Goal: Information Seeking & Learning: Check status

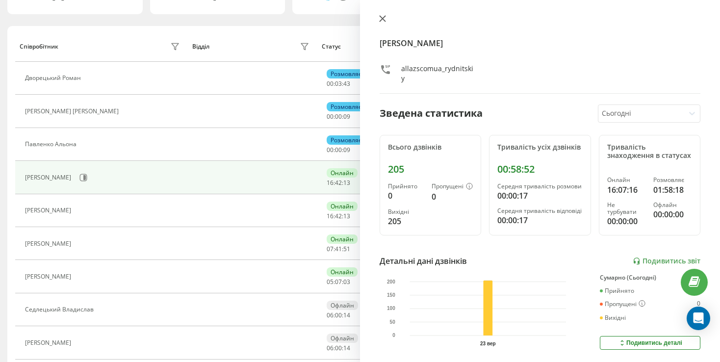
click at [382, 22] on icon at bounding box center [382, 18] width 7 height 7
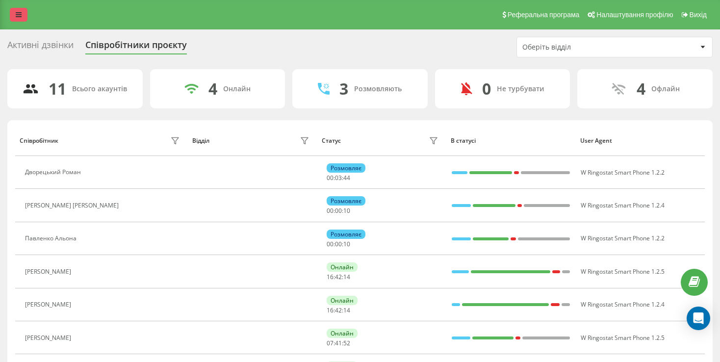
click at [21, 17] on icon at bounding box center [19, 14] width 6 height 7
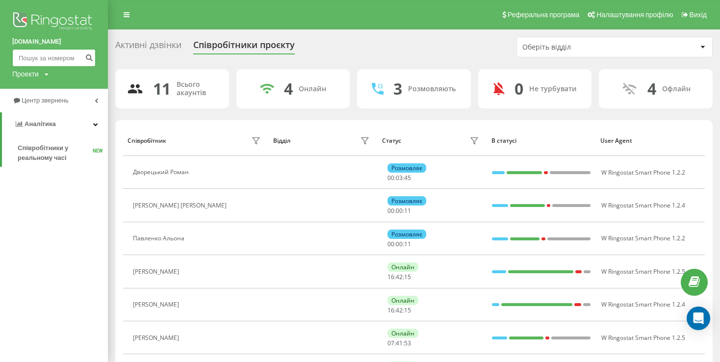
click at [59, 54] on input at bounding box center [53, 58] width 83 height 18
paste input "380988808081"
type input "380988808081"
click at [89, 57] on icon "submit" at bounding box center [89, 56] width 8 height 6
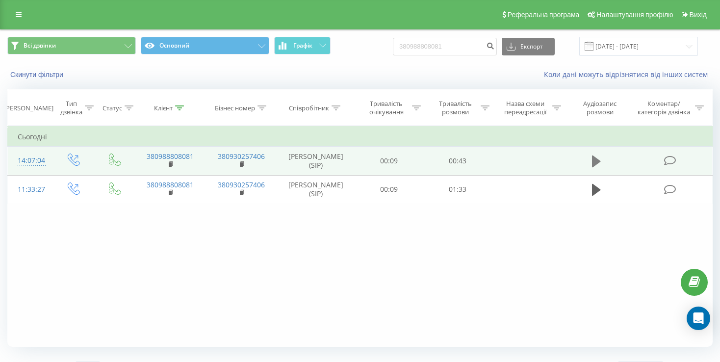
click at [592, 162] on icon at bounding box center [596, 161] width 9 height 12
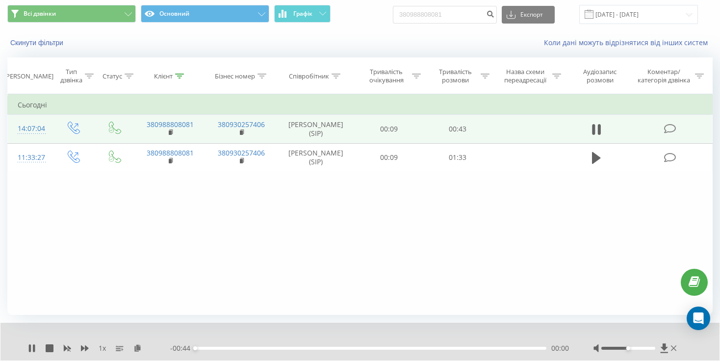
scroll to position [59, 0]
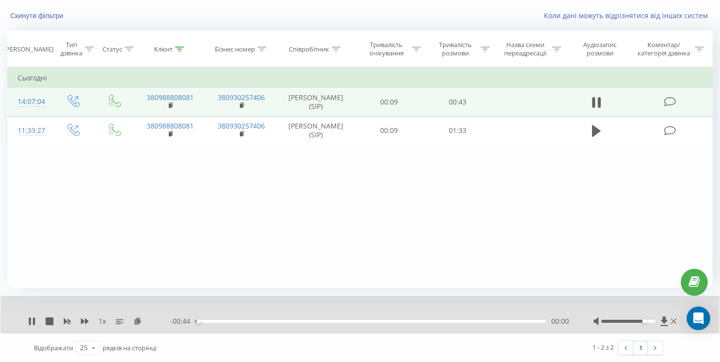
drag, startPoint x: 627, startPoint y: 321, endPoint x: 645, endPoint y: 320, distance: 17.7
click at [645, 320] on div "Accessibility label" at bounding box center [645, 321] width 4 height 4
drag, startPoint x: 219, startPoint y: 321, endPoint x: 251, endPoint y: 322, distance: 31.4
click at [251, 322] on div "00:07" at bounding box center [370, 321] width 351 height 3
drag, startPoint x: 251, startPoint y: 322, endPoint x: 273, endPoint y: 320, distance: 22.1
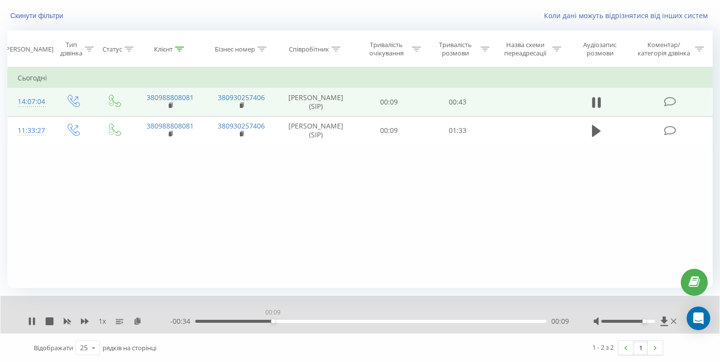
click at [273, 320] on div "00:09" at bounding box center [273, 321] width 4 height 4
drag, startPoint x: 648, startPoint y: 321, endPoint x: 659, endPoint y: 318, distance: 10.7
click at [666, 317] on div at bounding box center [636, 321] width 85 height 10
drag, startPoint x: 348, startPoint y: 321, endPoint x: 362, endPoint y: 321, distance: 14.2
click at [362, 321] on div "00:21" at bounding box center [363, 321] width 4 height 4
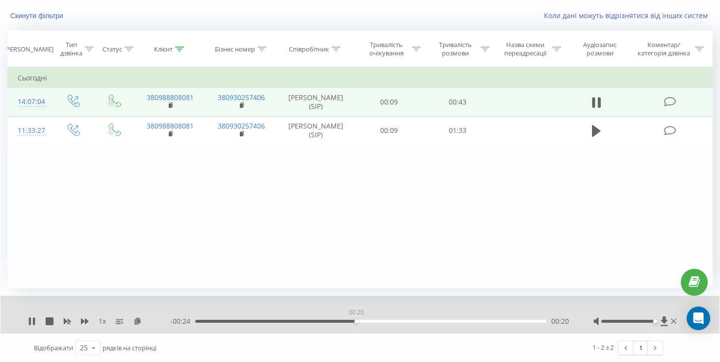
drag, startPoint x: 362, startPoint y: 321, endPoint x: 356, endPoint y: 321, distance: 5.9
click at [356, 321] on div "00:20" at bounding box center [370, 321] width 351 height 3
drag, startPoint x: 441, startPoint y: 320, endPoint x: 461, endPoint y: 320, distance: 19.6
click at [461, 320] on div "00:31" at bounding box center [370, 321] width 351 height 3
drag, startPoint x: 470, startPoint y: 320, endPoint x: 478, endPoint y: 320, distance: 7.9
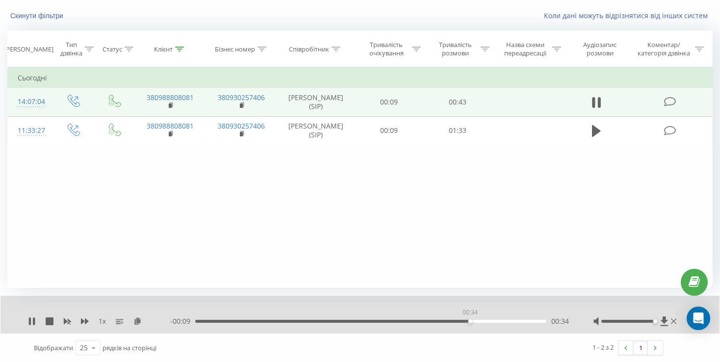
click at [472, 320] on div "00:34" at bounding box center [470, 321] width 4 height 4
drag, startPoint x: 479, startPoint y: 320, endPoint x: 522, endPoint y: 317, distance: 43.2
click at [522, 319] on div "00:41" at bounding box center [523, 321] width 4 height 4
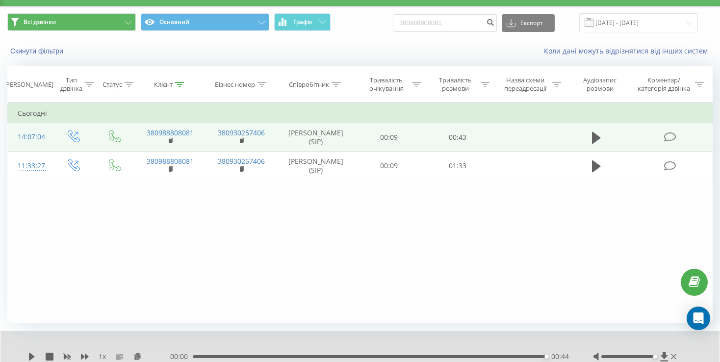
scroll to position [0, 0]
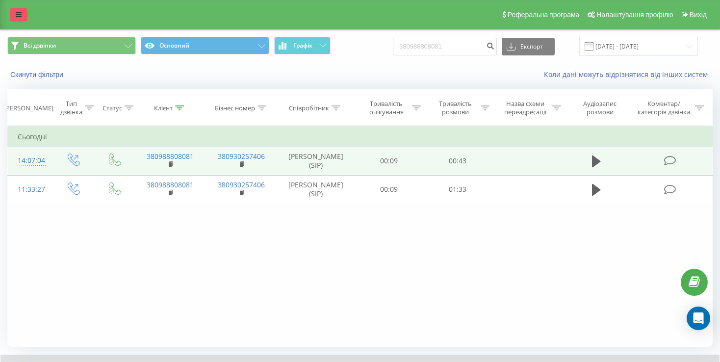
click at [26, 14] on link at bounding box center [19, 15] width 18 height 14
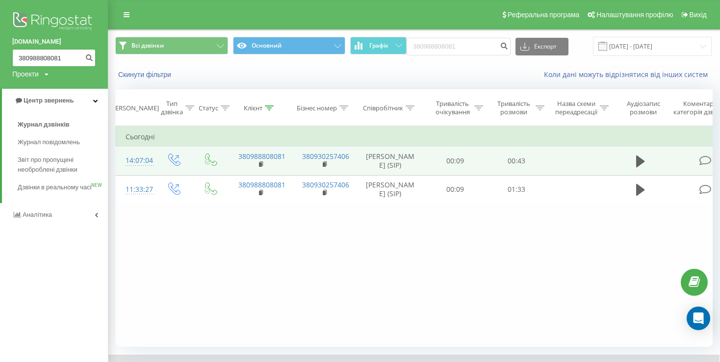
click at [68, 55] on input "380988808081" at bounding box center [53, 58] width 83 height 18
paste input "050 508 5495"
type input "050 508 5495"
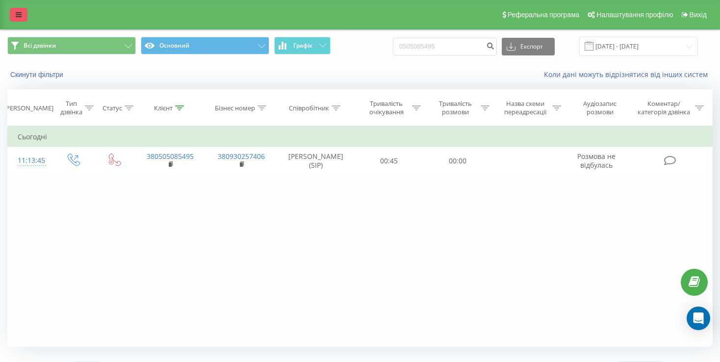
click at [17, 18] on icon at bounding box center [19, 14] width 6 height 7
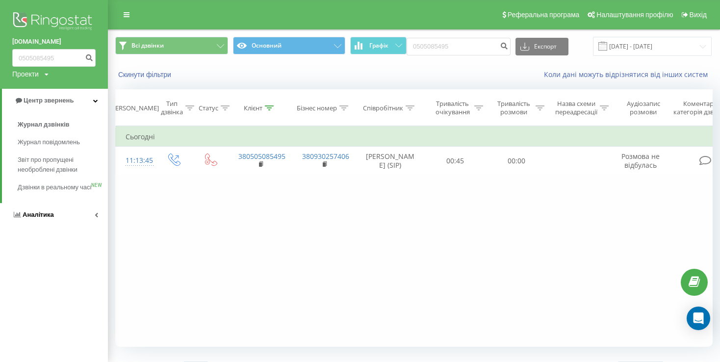
click at [54, 227] on link "Аналiтика" at bounding box center [54, 215] width 108 height 24
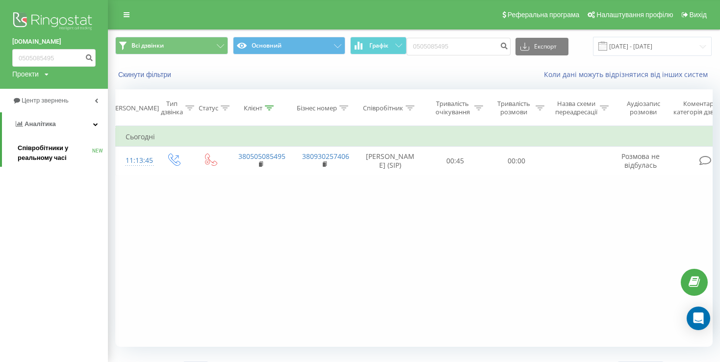
click at [54, 155] on span "Співробітники у реальному часі" at bounding box center [55, 153] width 75 height 20
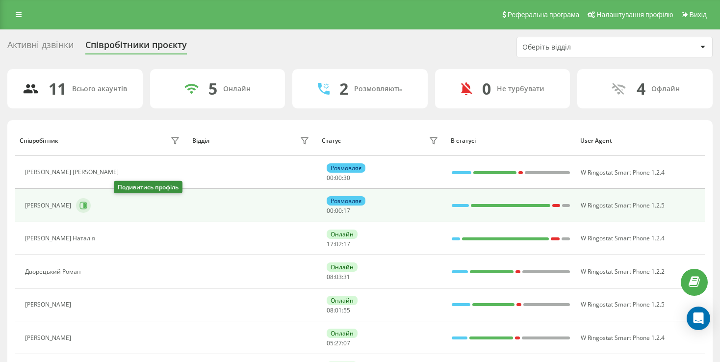
click at [87, 202] on icon at bounding box center [83, 206] width 8 height 8
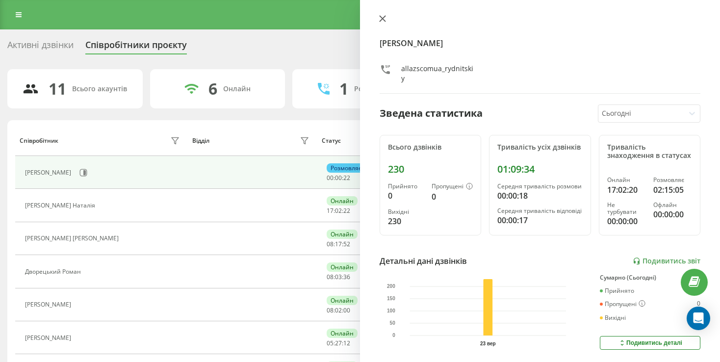
click at [383, 21] on icon at bounding box center [382, 18] width 7 height 7
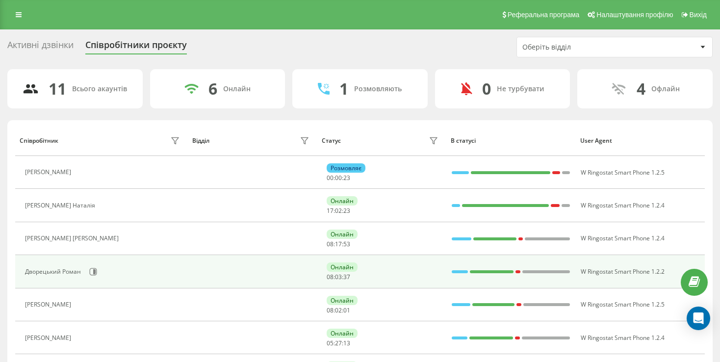
scroll to position [49, 0]
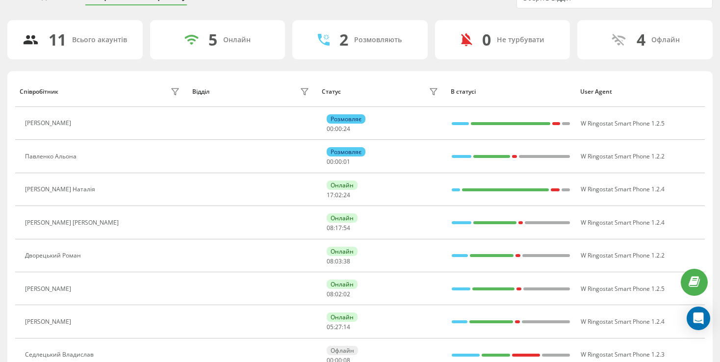
click at [87, 220] on div "Моручков Володимир" at bounding box center [73, 222] width 96 height 7
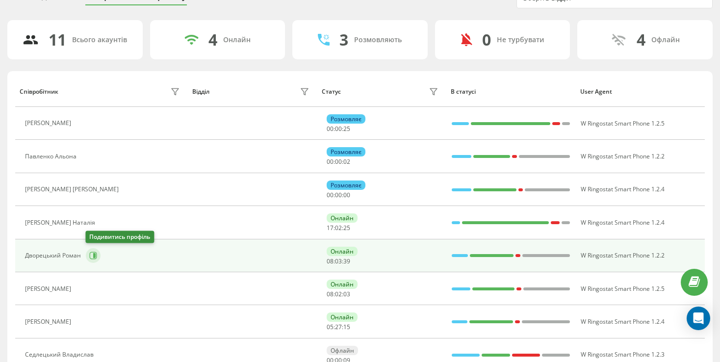
click at [90, 257] on icon at bounding box center [93, 255] width 7 height 7
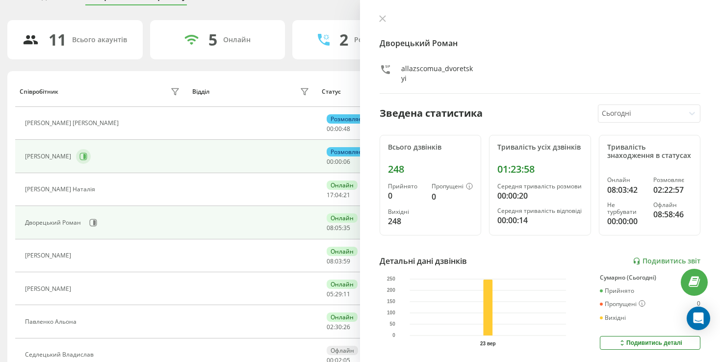
click at [123, 190] on div "Саленко Наталія" at bounding box center [103, 190] width 157 height 14
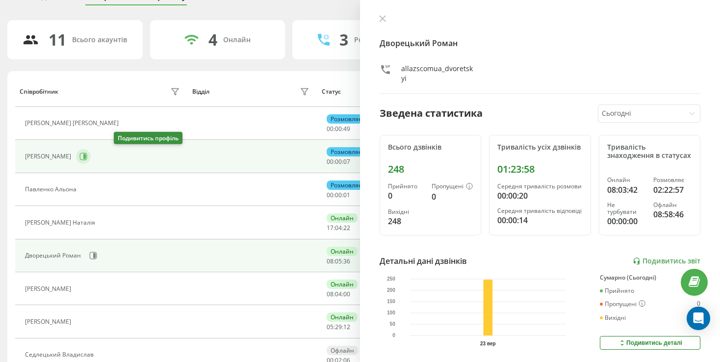
click at [86, 155] on icon at bounding box center [84, 156] width 2 height 5
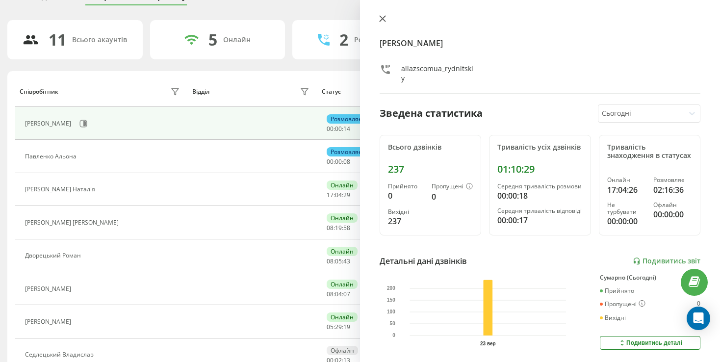
click at [381, 17] on icon at bounding box center [383, 19] width 6 height 6
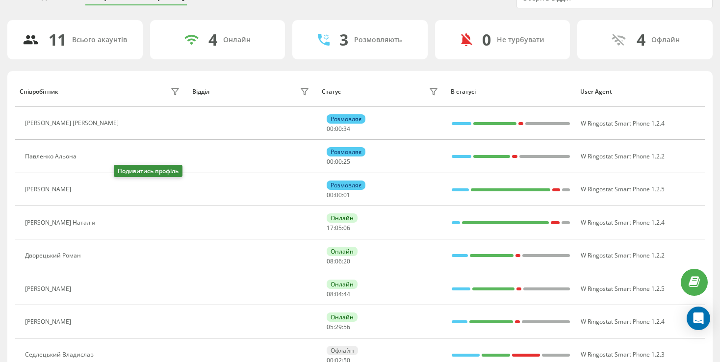
click at [88, 190] on button at bounding box center [82, 191] width 12 height 14
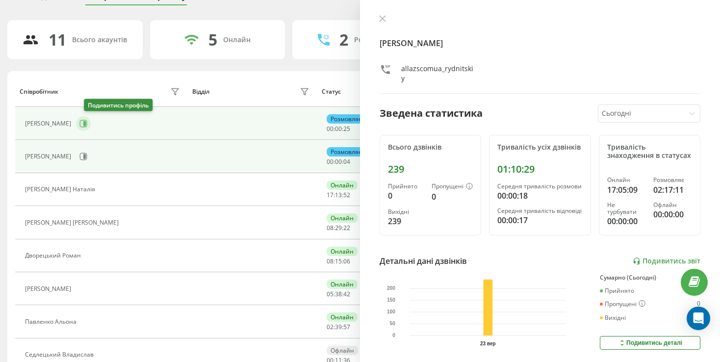
click at [87, 121] on icon at bounding box center [83, 124] width 8 height 8
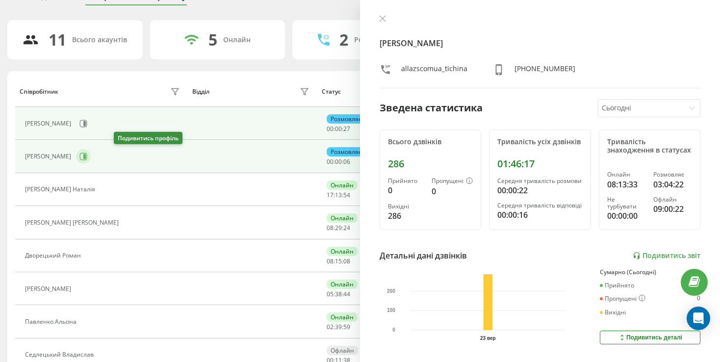
click at [91, 158] on button at bounding box center [83, 156] width 15 height 15
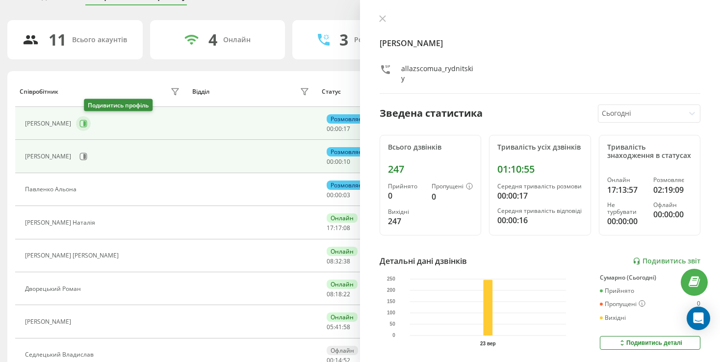
click at [87, 125] on icon at bounding box center [83, 123] width 7 height 7
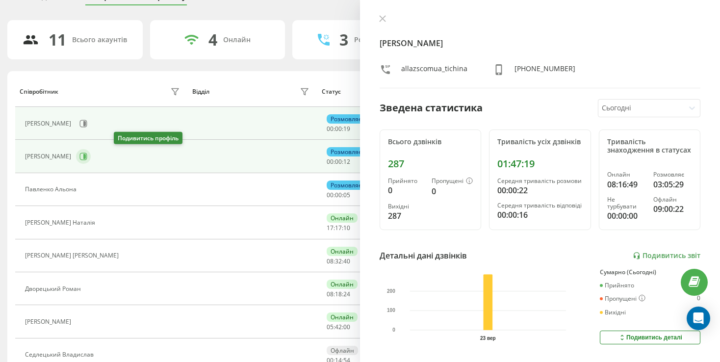
click at [86, 154] on icon at bounding box center [84, 156] width 2 height 5
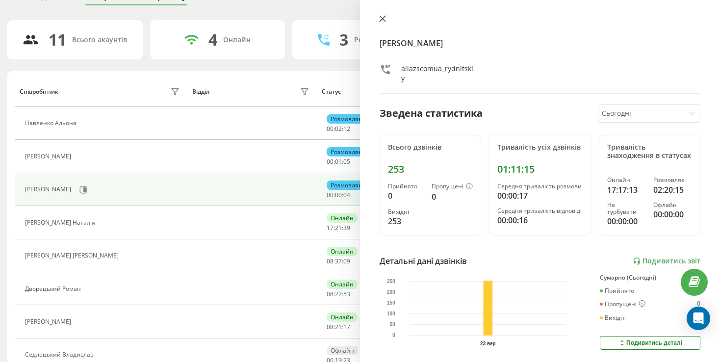
click at [379, 20] on icon at bounding box center [382, 18] width 7 height 7
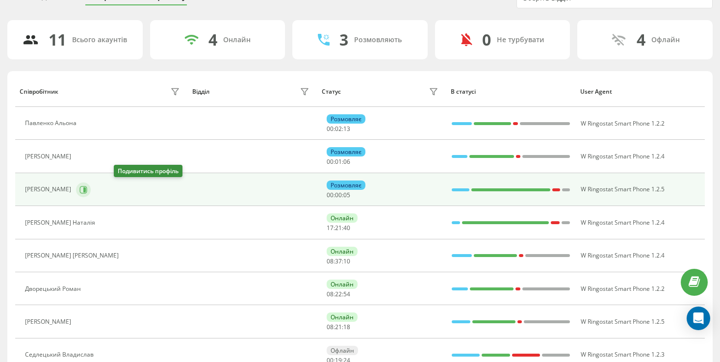
click at [87, 186] on icon at bounding box center [83, 190] width 8 height 8
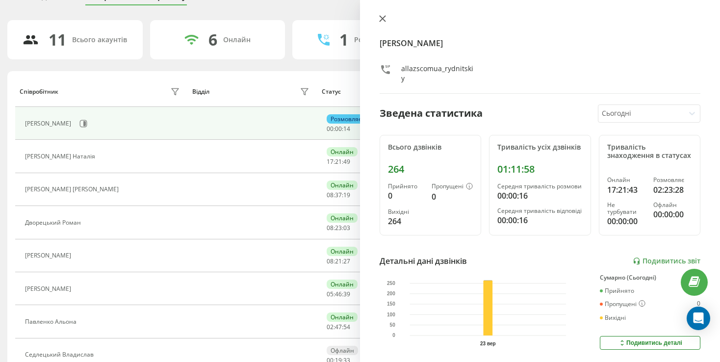
click at [384, 21] on icon at bounding box center [382, 18] width 7 height 7
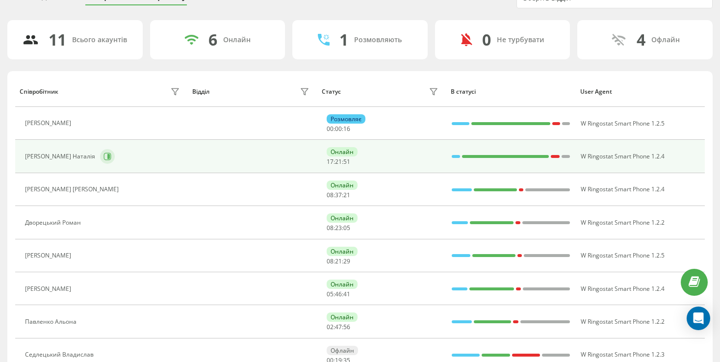
click at [100, 160] on button at bounding box center [107, 156] width 15 height 15
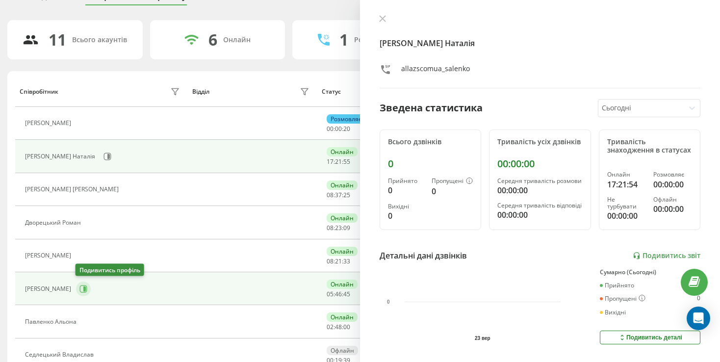
click at [83, 294] on button at bounding box center [83, 289] width 15 height 15
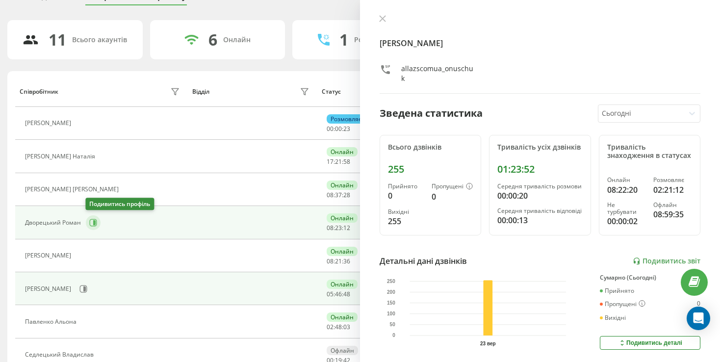
click at [92, 223] on icon at bounding box center [93, 223] width 8 height 8
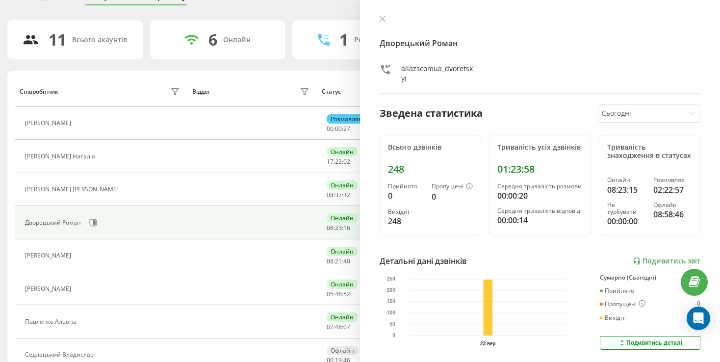
scroll to position [192, 0]
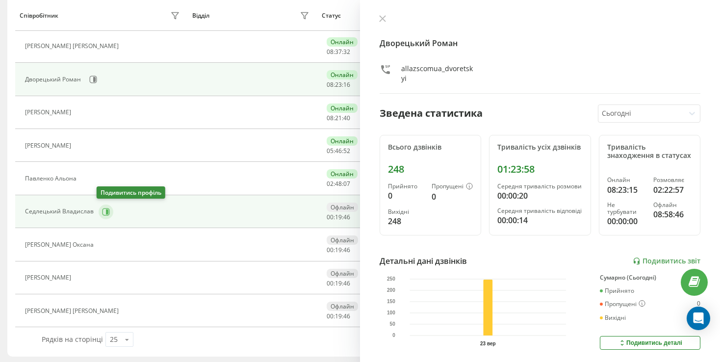
click at [102, 210] on icon at bounding box center [106, 212] width 8 height 8
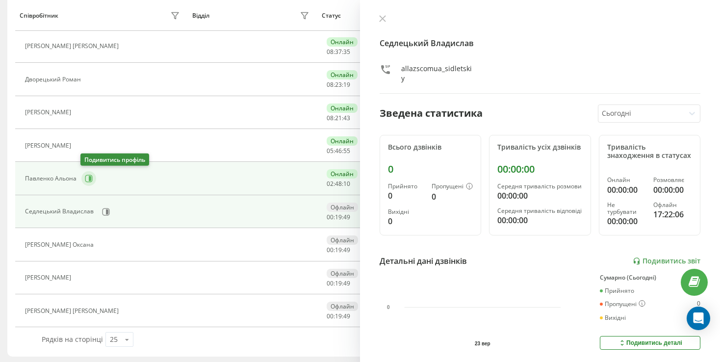
click at [85, 180] on icon at bounding box center [89, 179] width 8 height 8
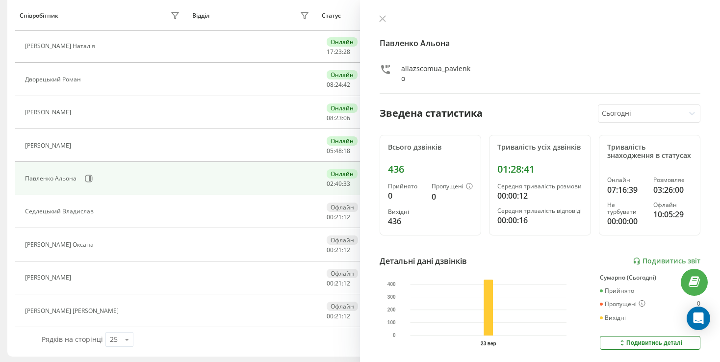
scroll to position [94, 0]
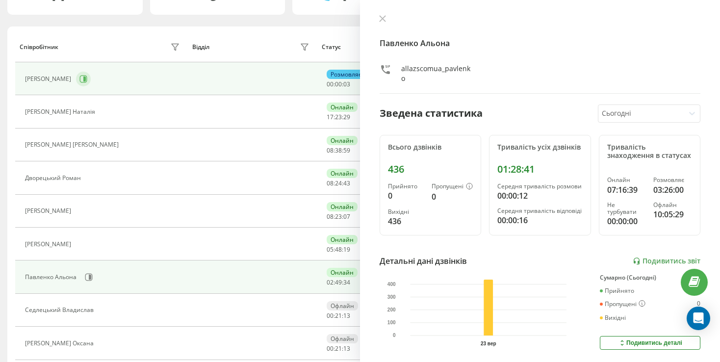
click at [91, 81] on button at bounding box center [83, 79] width 15 height 15
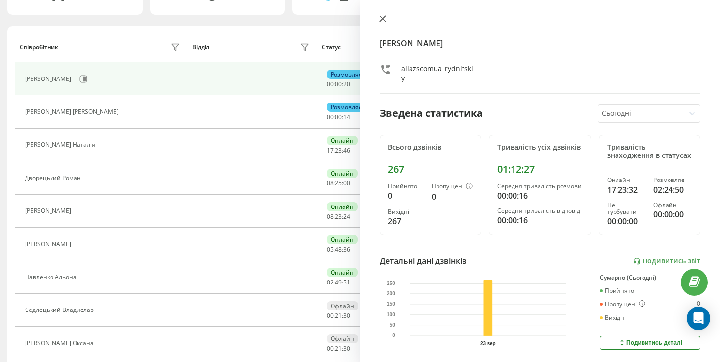
click at [386, 22] on button at bounding box center [382, 19] width 13 height 9
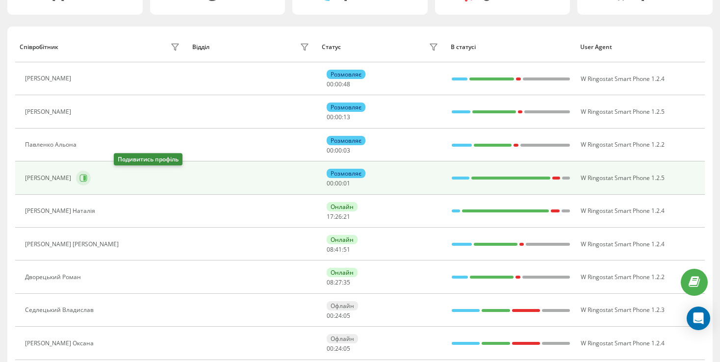
click at [91, 175] on button at bounding box center [83, 178] width 15 height 15
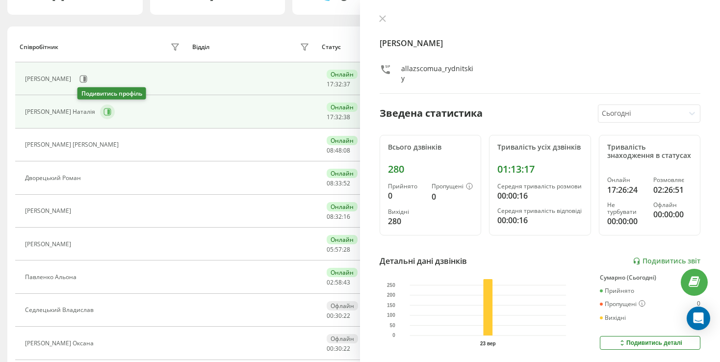
click at [107, 110] on icon at bounding box center [108, 111] width 2 height 5
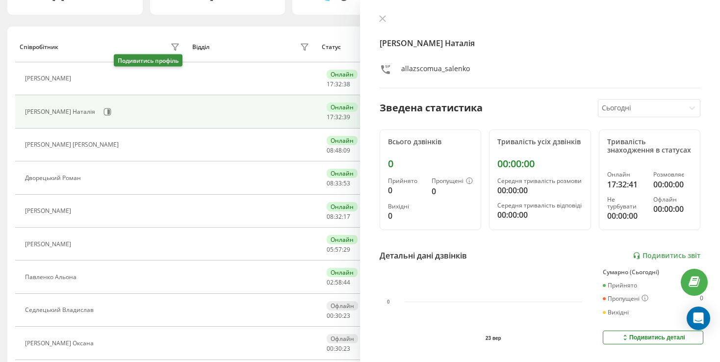
click at [86, 79] on icon at bounding box center [81, 78] width 7 height 7
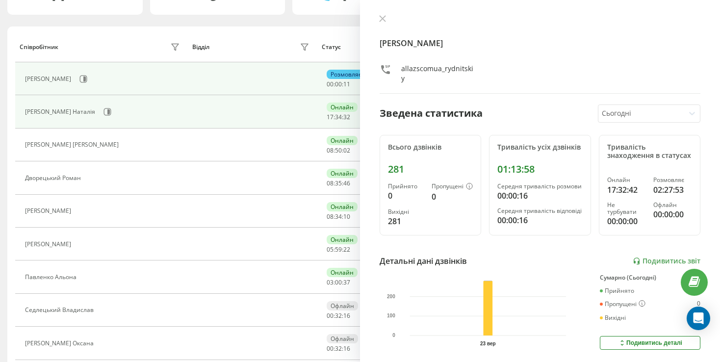
click at [79, 117] on div "Саленко Наталія" at bounding box center [103, 111] width 157 height 17
click at [103, 115] on icon at bounding box center [107, 112] width 8 height 8
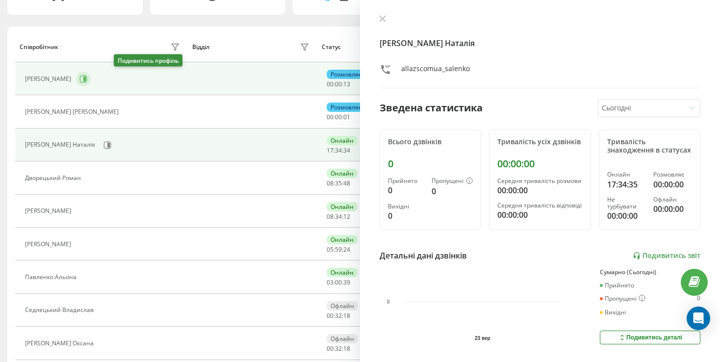
click at [91, 79] on button at bounding box center [83, 79] width 15 height 15
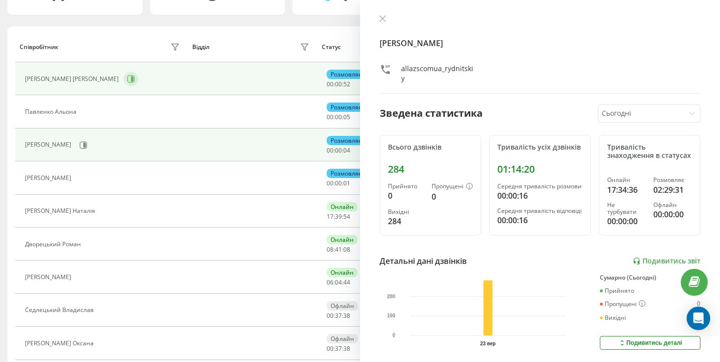
click at [127, 77] on icon at bounding box center [131, 79] width 8 height 8
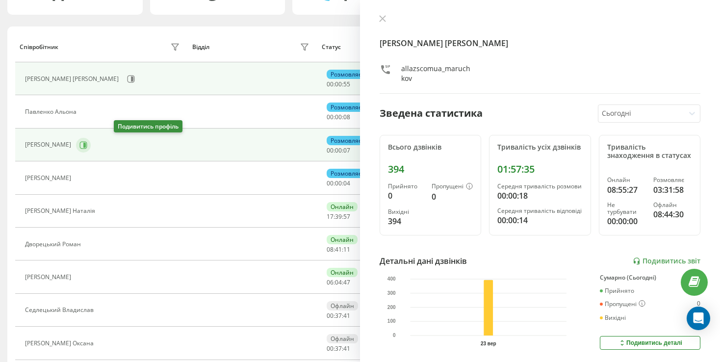
click at [87, 143] on icon at bounding box center [83, 145] width 8 height 8
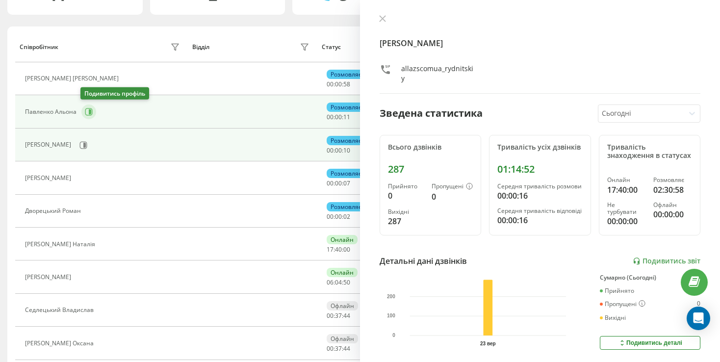
click at [95, 111] on button at bounding box center [88, 111] width 15 height 15
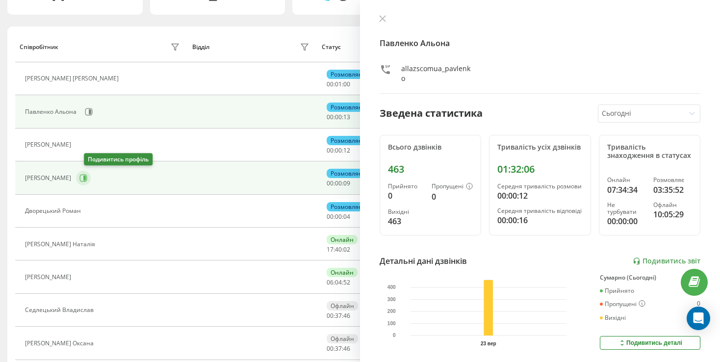
click at [94, 205] on button at bounding box center [92, 212] width 12 height 14
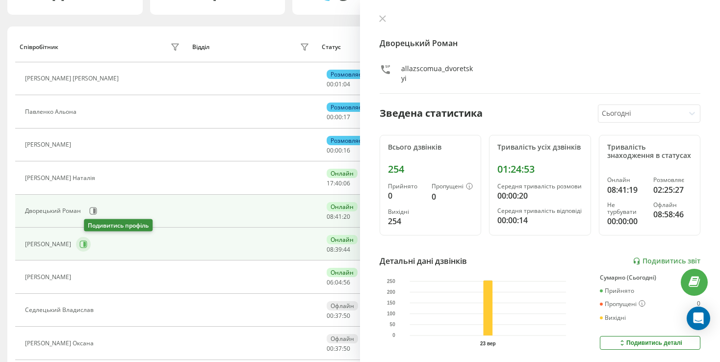
click at [87, 241] on icon at bounding box center [83, 244] width 8 height 8
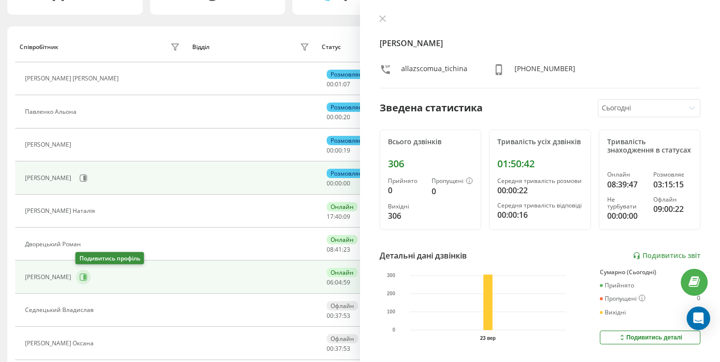
click at [85, 281] on button at bounding box center [83, 277] width 15 height 15
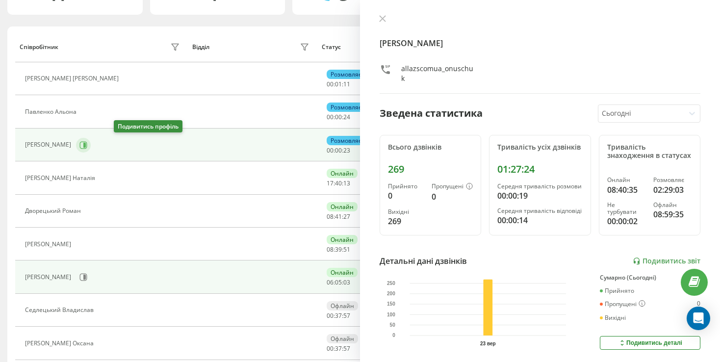
click at [86, 145] on icon at bounding box center [84, 144] width 2 height 5
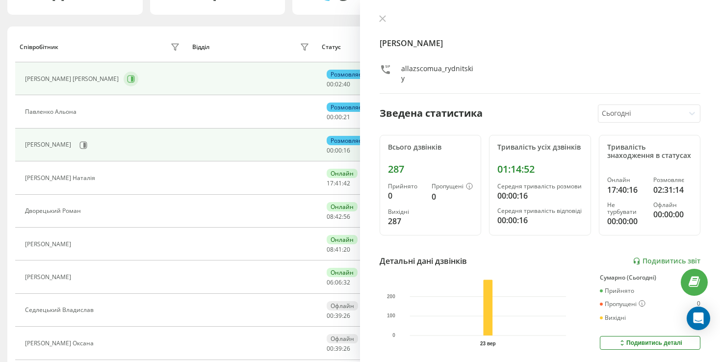
click at [128, 82] on icon at bounding box center [131, 78] width 7 height 7
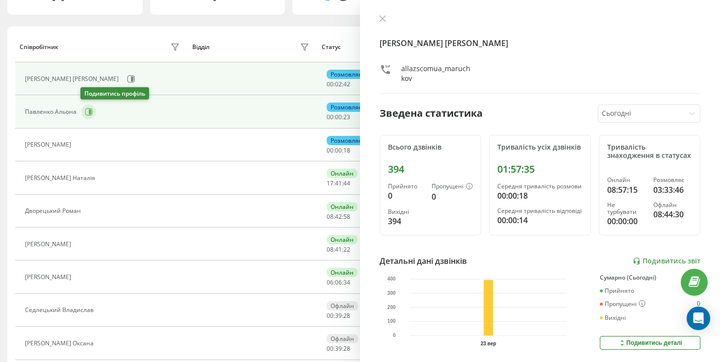
click at [88, 117] on button at bounding box center [88, 111] width 15 height 15
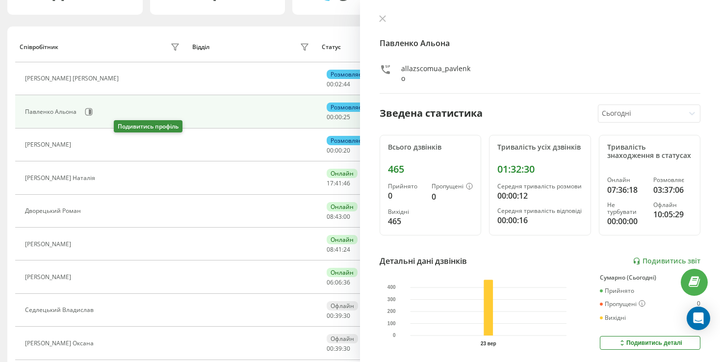
click at [88, 147] on button at bounding box center [82, 146] width 12 height 14
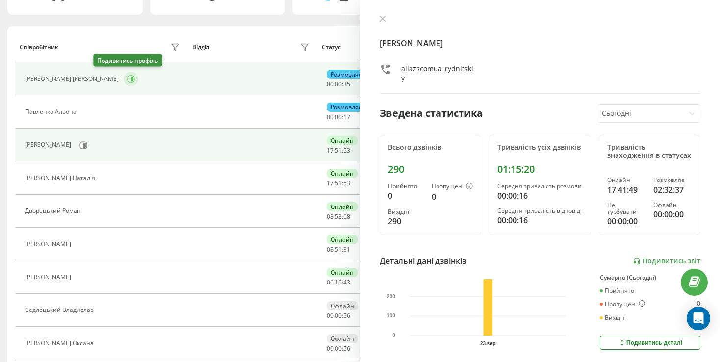
click at [127, 78] on icon at bounding box center [131, 79] width 8 height 8
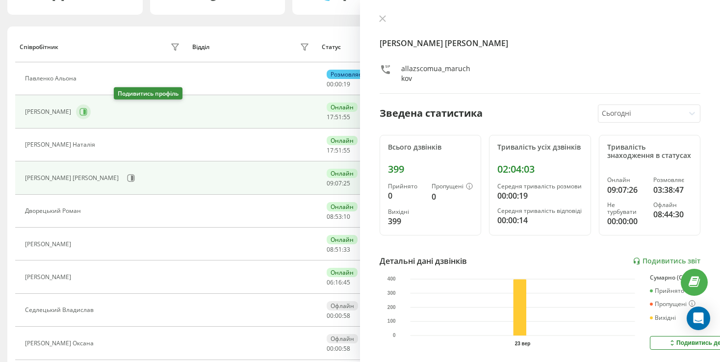
click at [120, 204] on div "Дворецький Роман" at bounding box center [103, 211] width 157 height 14
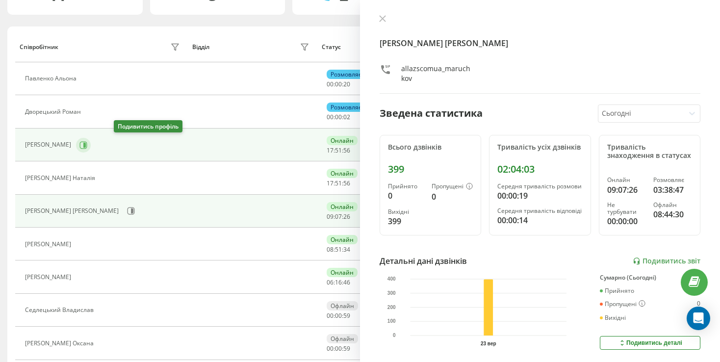
click at [87, 141] on icon at bounding box center [83, 145] width 8 height 8
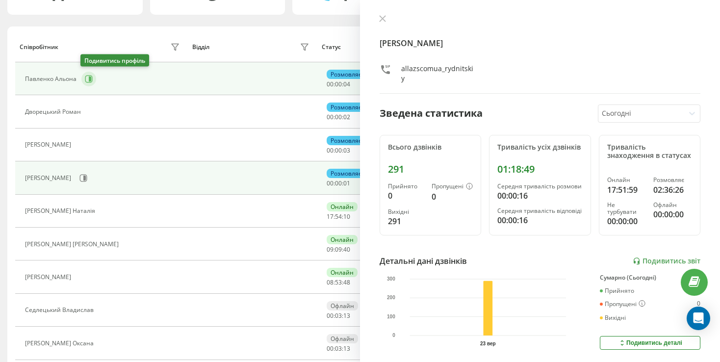
click at [89, 76] on icon at bounding box center [89, 79] width 8 height 8
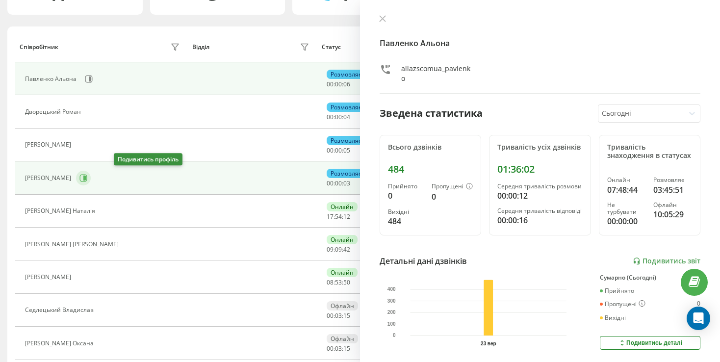
click at [91, 175] on button at bounding box center [83, 178] width 15 height 15
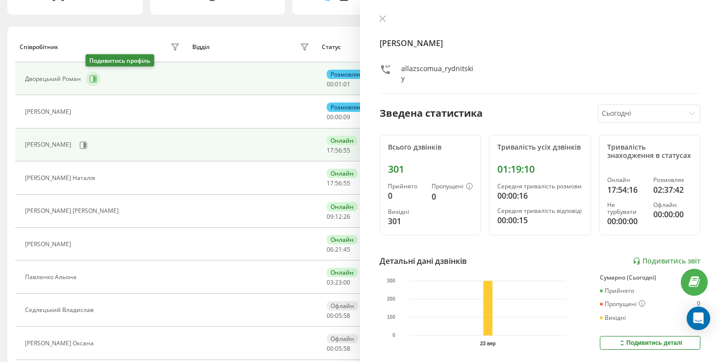
click at [92, 78] on icon at bounding box center [93, 79] width 8 height 8
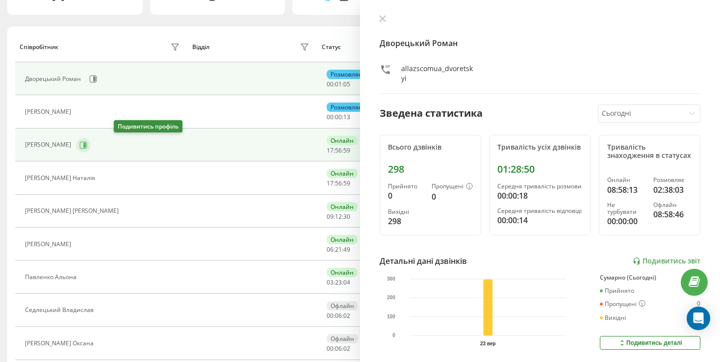
click at [91, 146] on button at bounding box center [83, 145] width 15 height 15
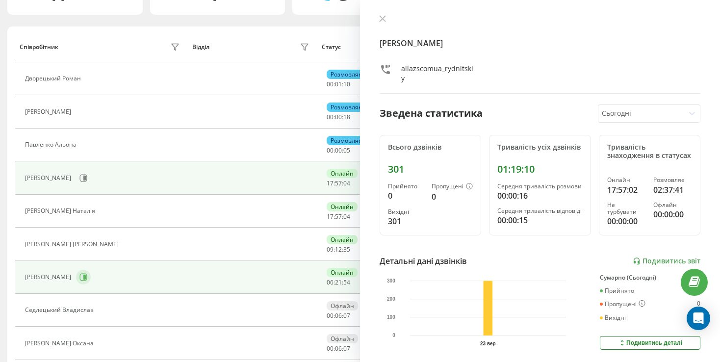
click at [85, 280] on icon at bounding box center [83, 277] width 8 height 8
click at [87, 174] on icon at bounding box center [83, 177] width 7 height 7
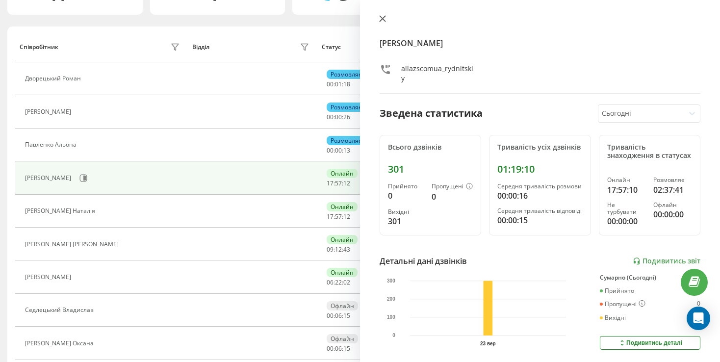
click at [382, 16] on icon at bounding box center [382, 18] width 7 height 7
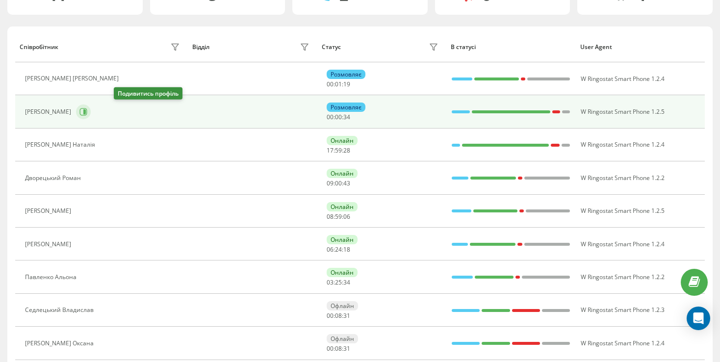
click at [91, 105] on button at bounding box center [83, 111] width 15 height 15
